Goal: Navigation & Orientation: Understand site structure

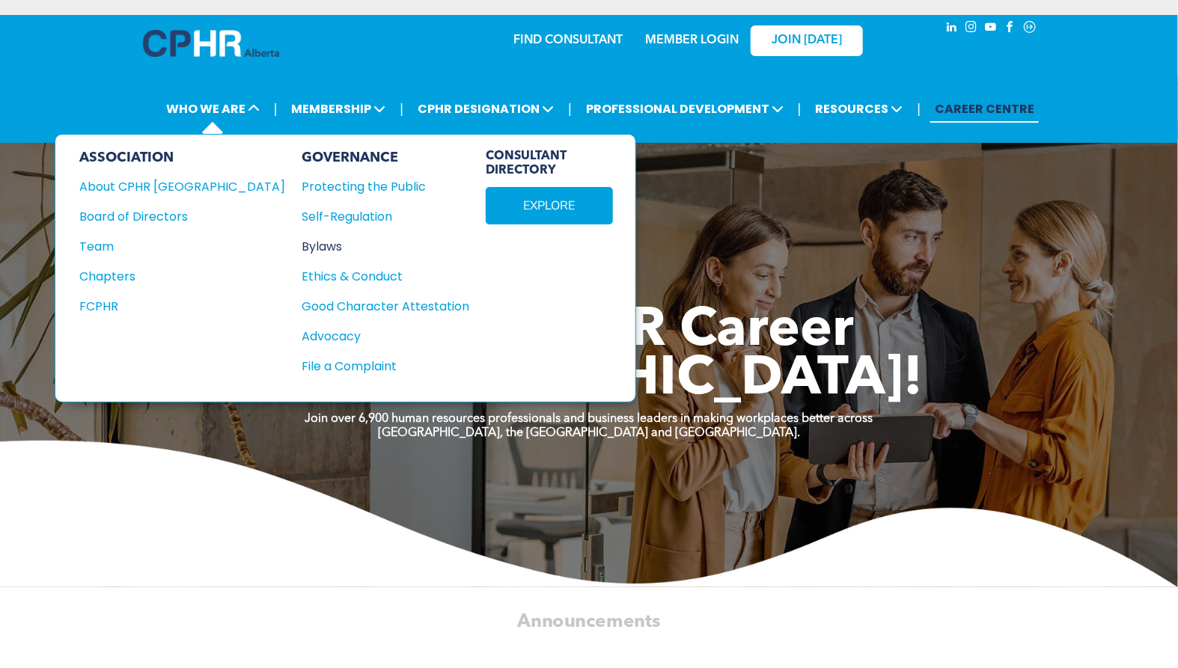
click at [302, 247] on div "Bylaws" at bounding box center [377, 246] width 151 height 19
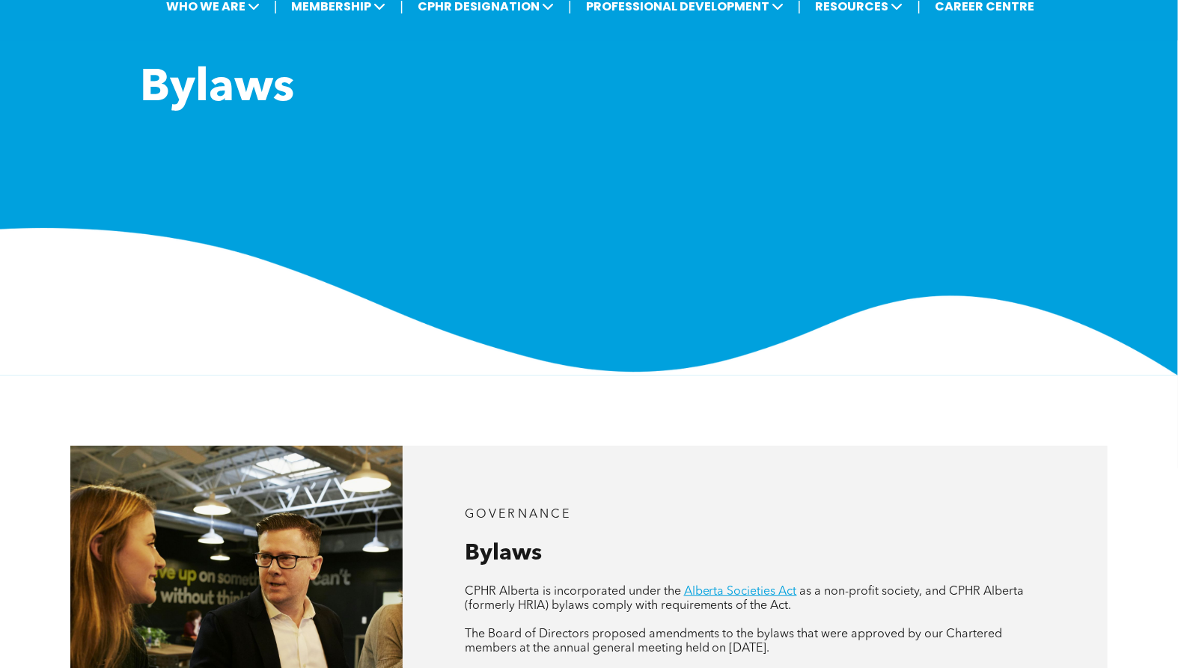
scroll to position [83, 0]
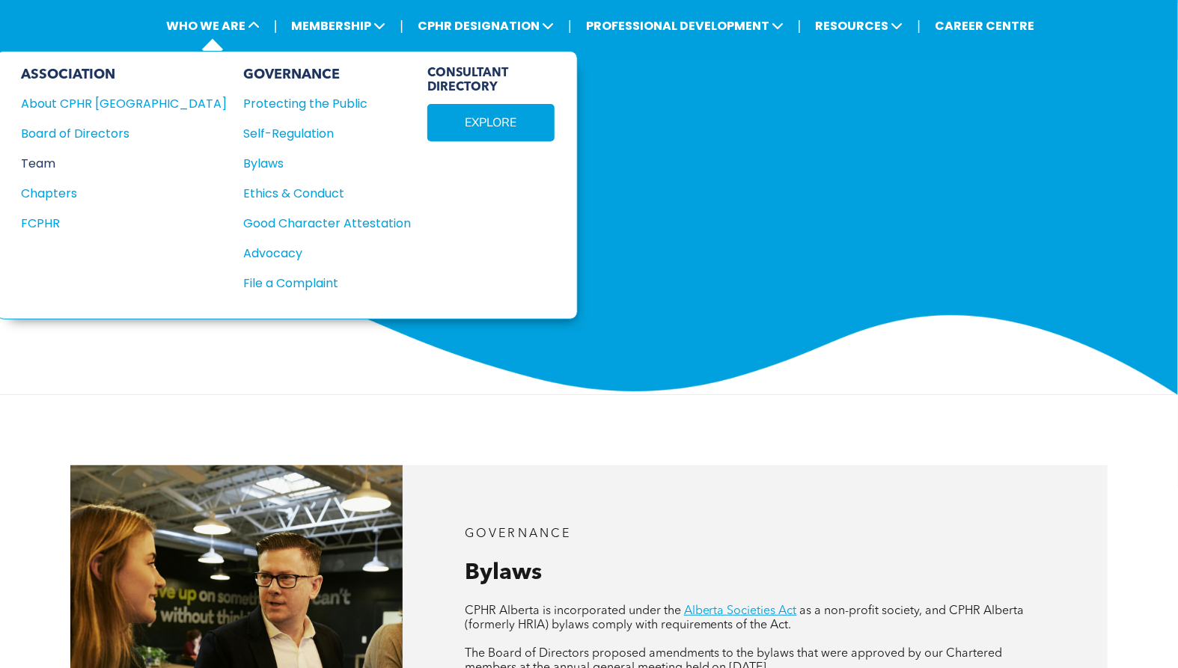
click at [56, 162] on div "Team" at bounding box center [114, 163] width 186 height 19
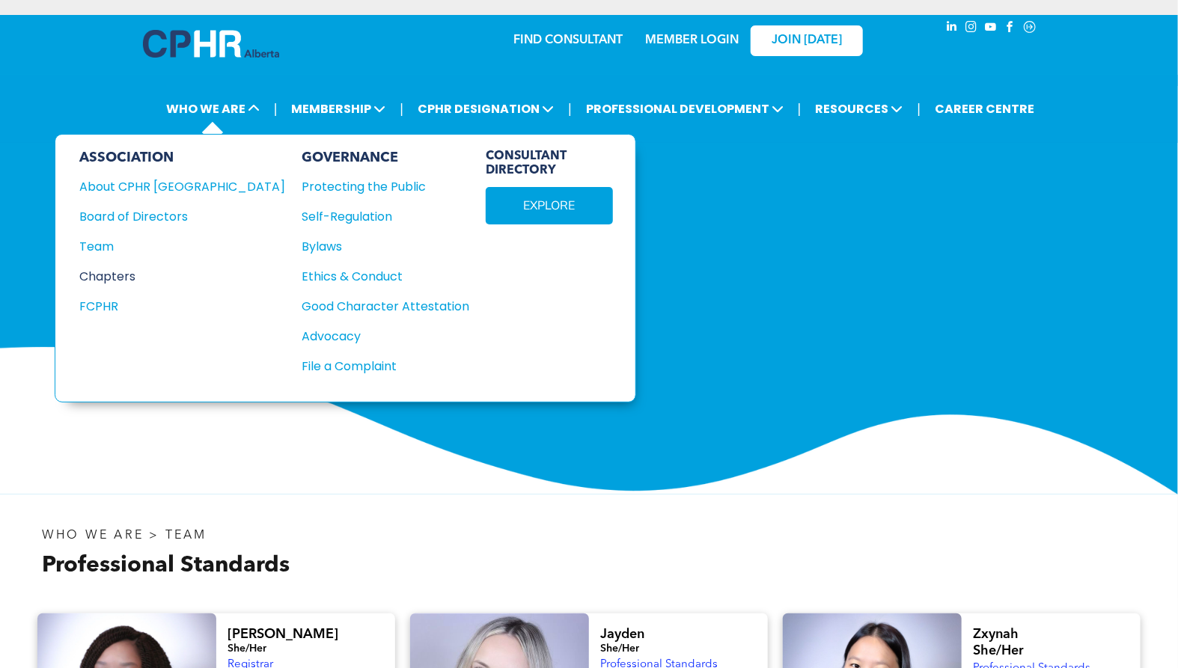
click at [114, 277] on div "Chapters" at bounding box center [172, 276] width 186 height 19
